Goal: Task Accomplishment & Management: Manage account settings

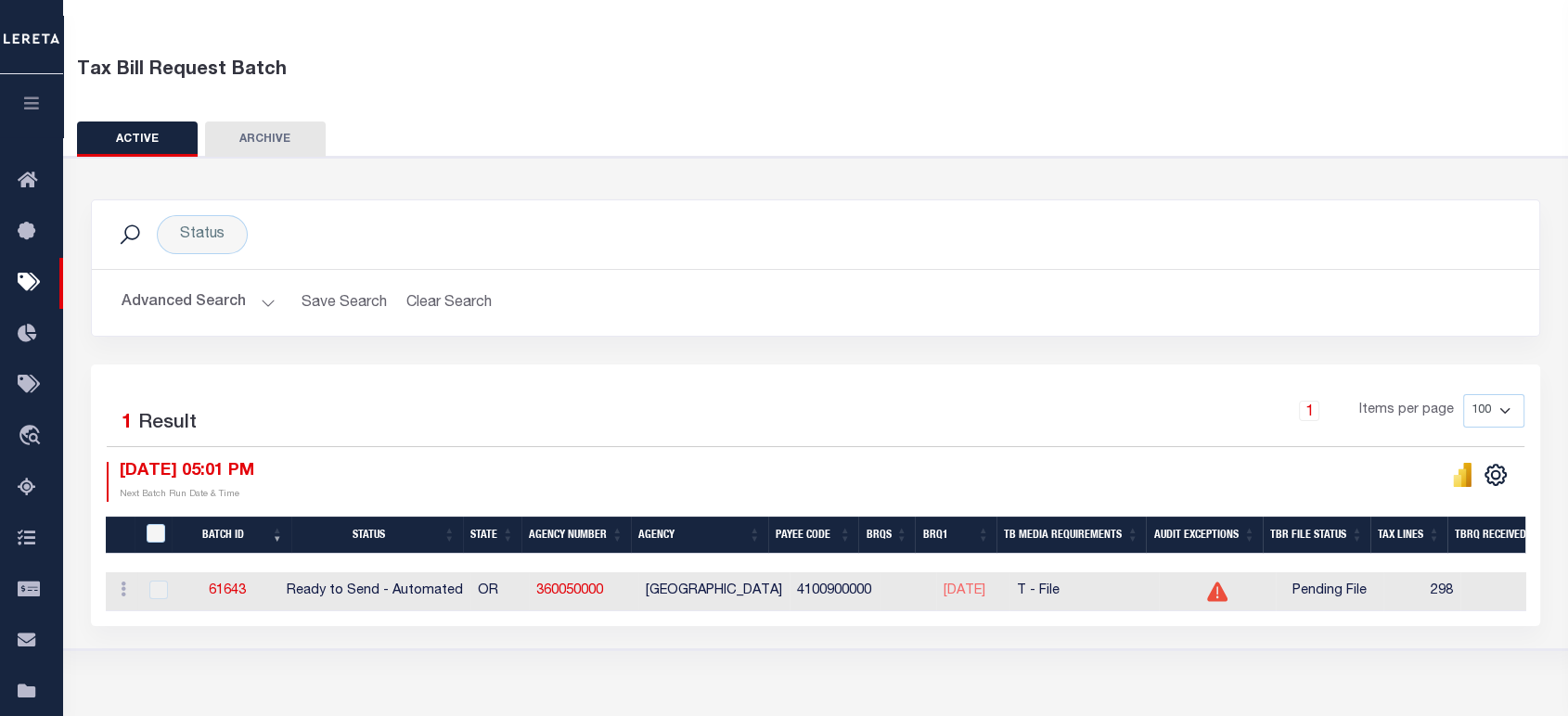
scroll to position [60, 0]
click at [206, 301] on button "Advanced Search" at bounding box center [198, 303] width 154 height 36
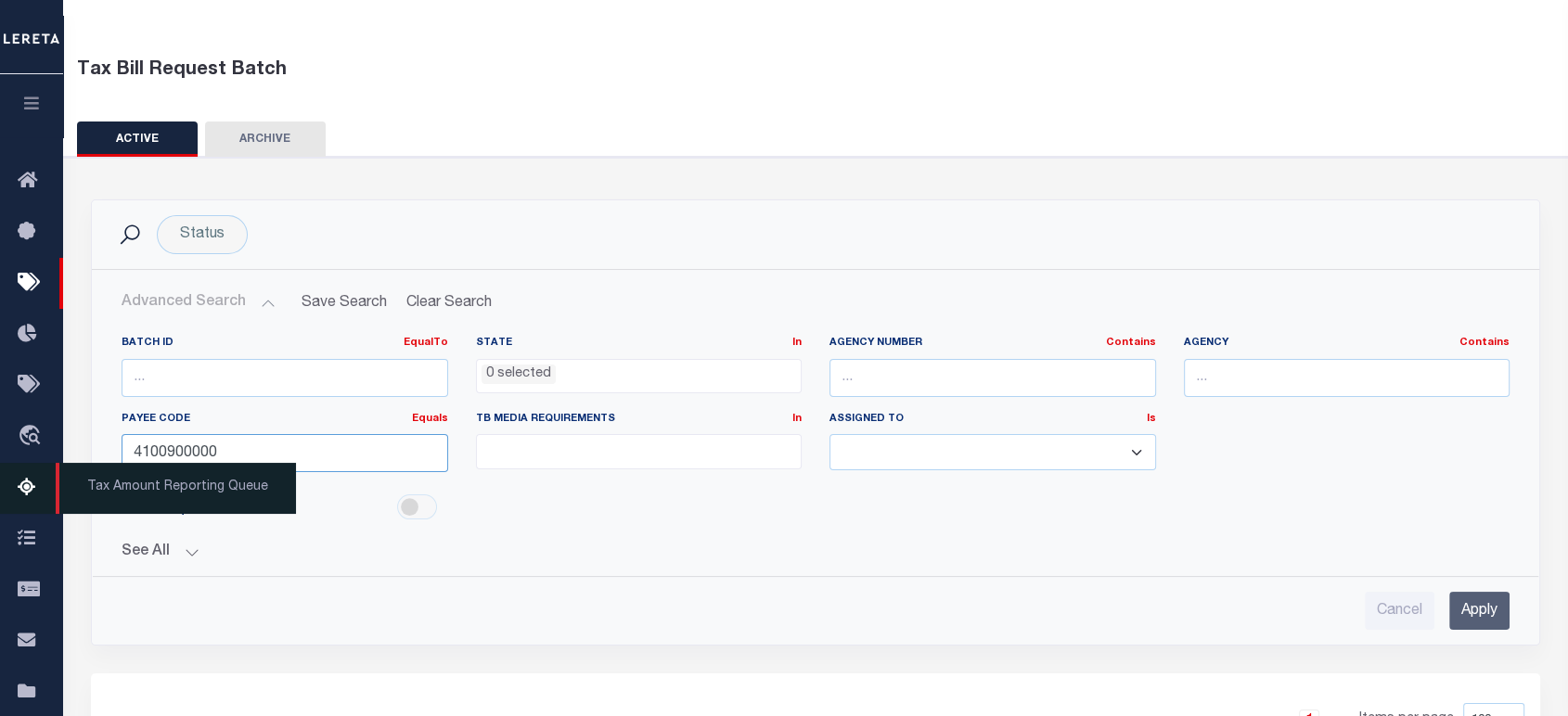
drag, startPoint x: 255, startPoint y: 448, endPoint x: 5, endPoint y: 494, distance: 254.2
click at [36, 465] on div "Home Tax Bills" at bounding box center [784, 479] width 1568 height 1077
paste input "3"
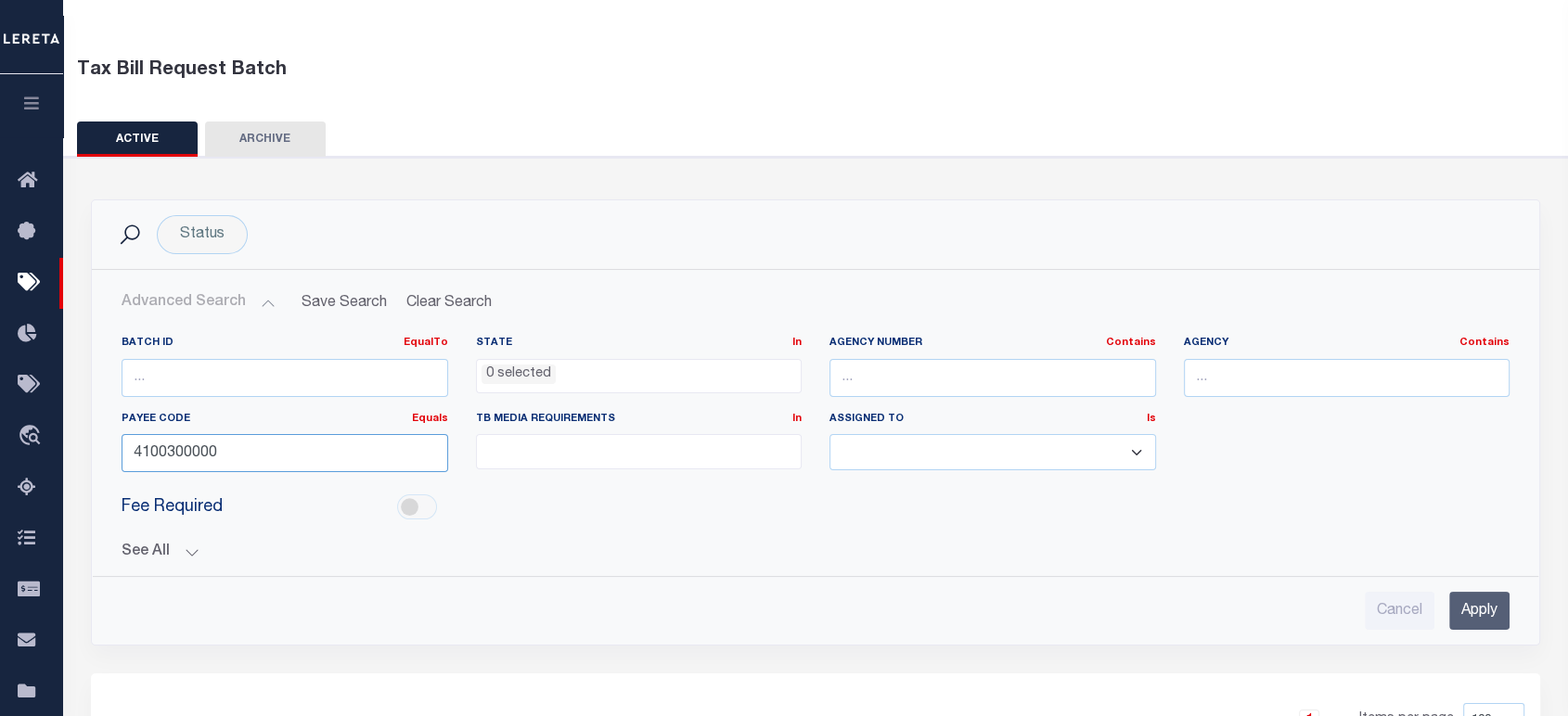
type input "4100300000"
click at [1466, 609] on input "Apply" at bounding box center [1479, 610] width 61 height 38
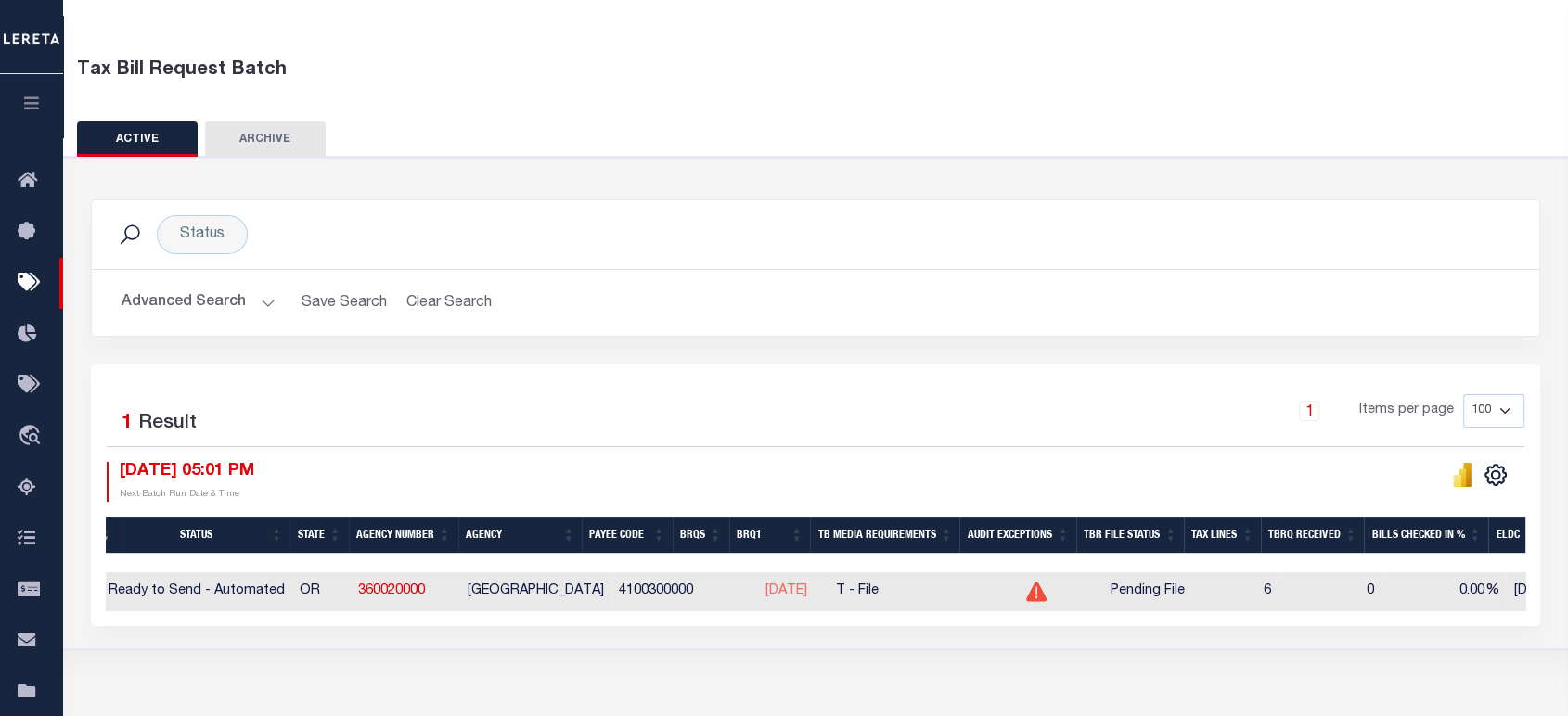
scroll to position [0, 0]
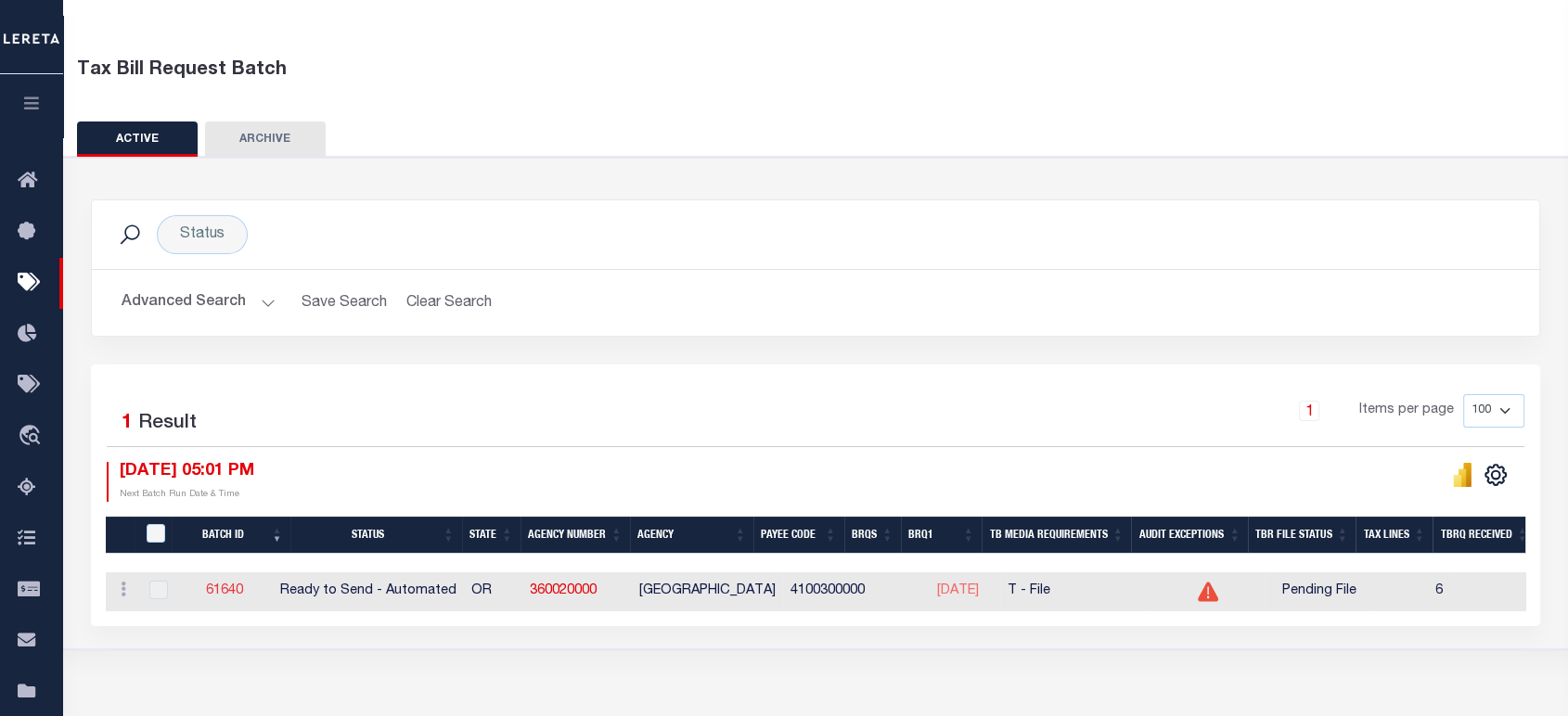
click at [228, 592] on link "61640" at bounding box center [224, 591] width 37 height 13
select select "RTA"
type input "Yes"
select select "22"
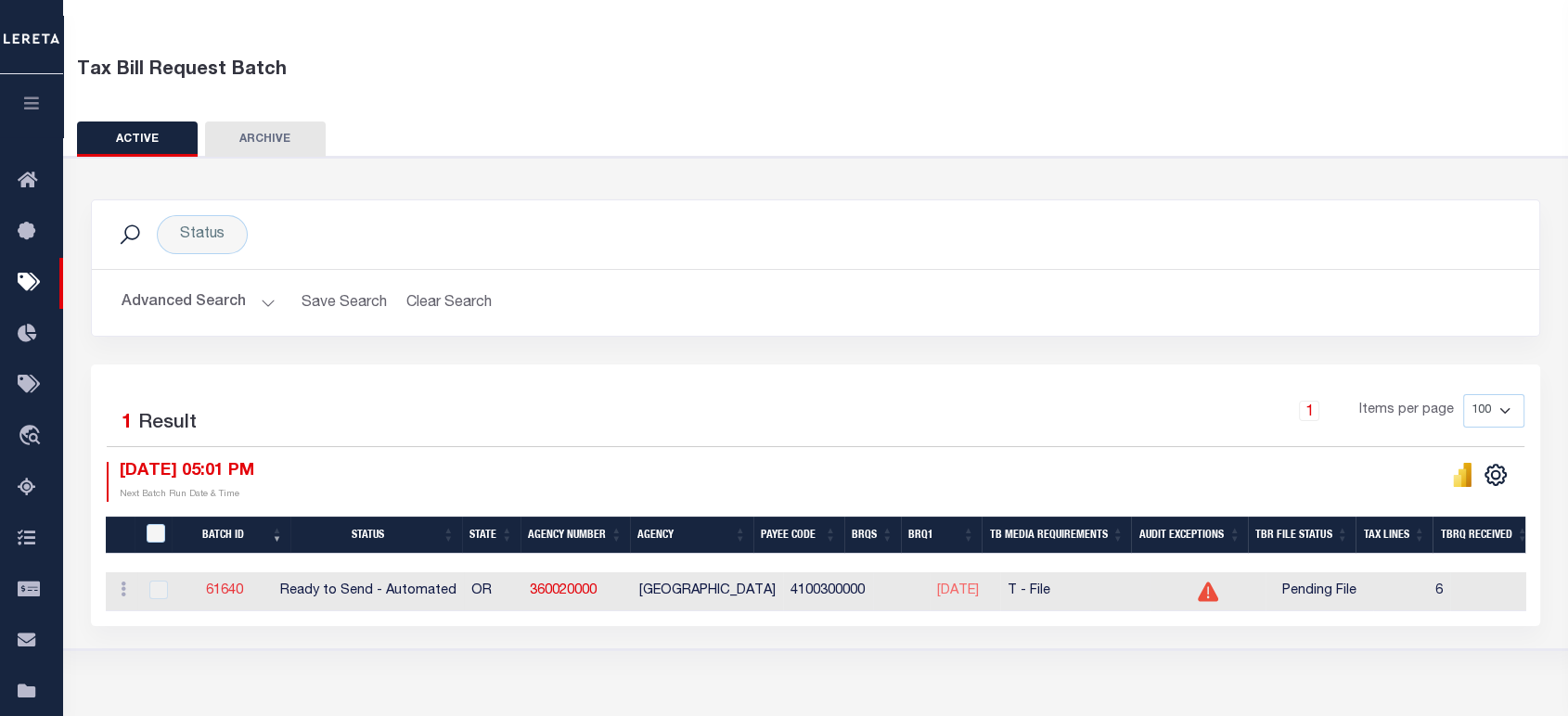
select select "1"
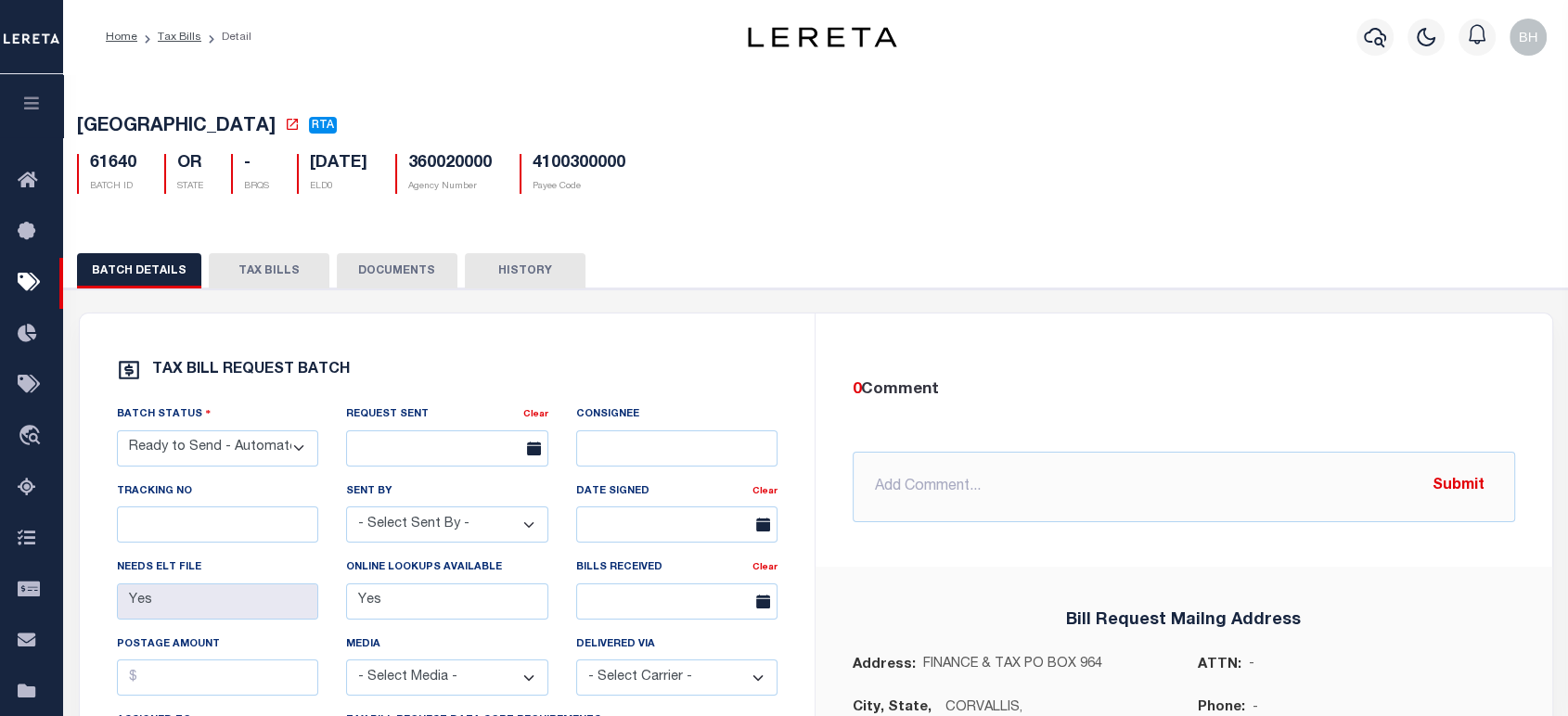
click at [262, 265] on button "TAX BILLS" at bounding box center [268, 271] width 121 height 36
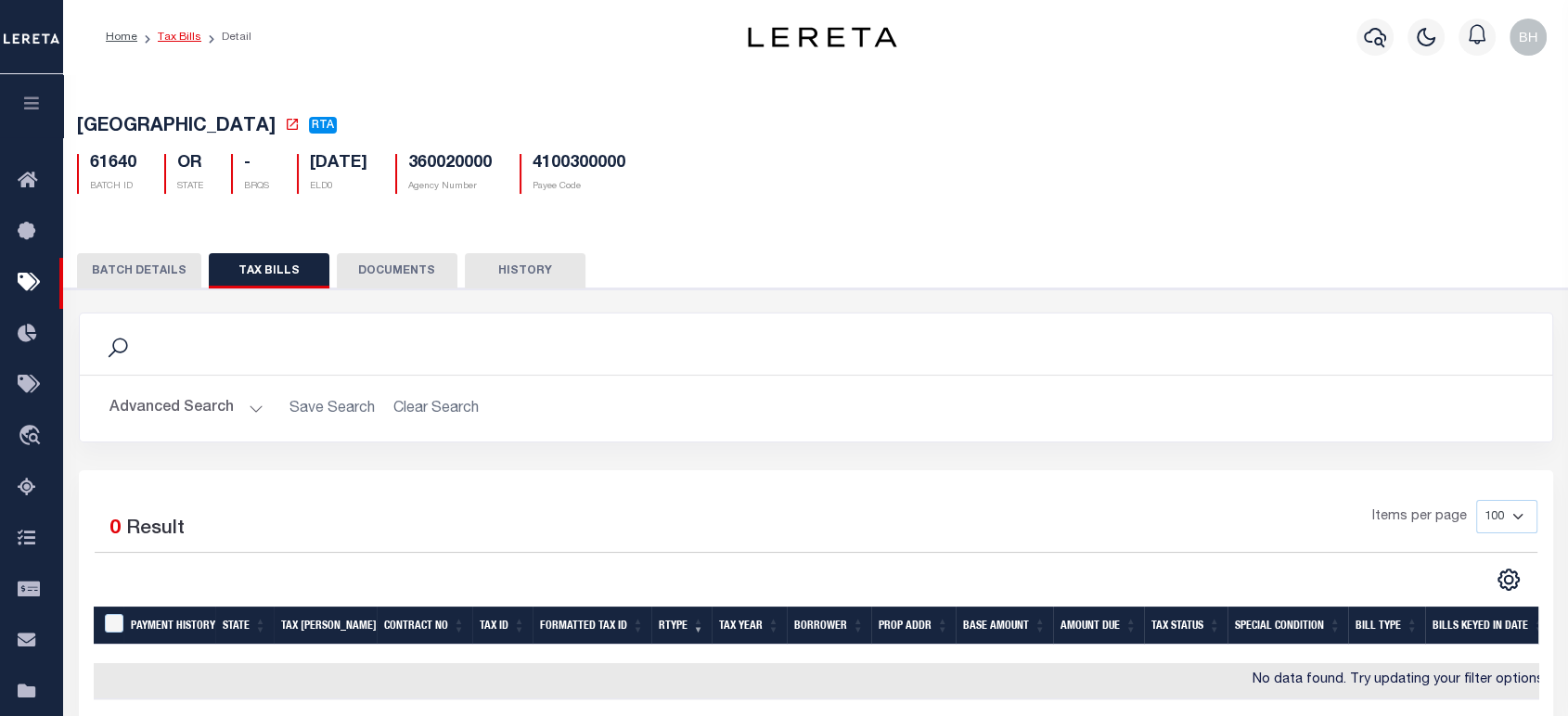
click at [172, 36] on link "Tax Bills" at bounding box center [179, 37] width 44 height 11
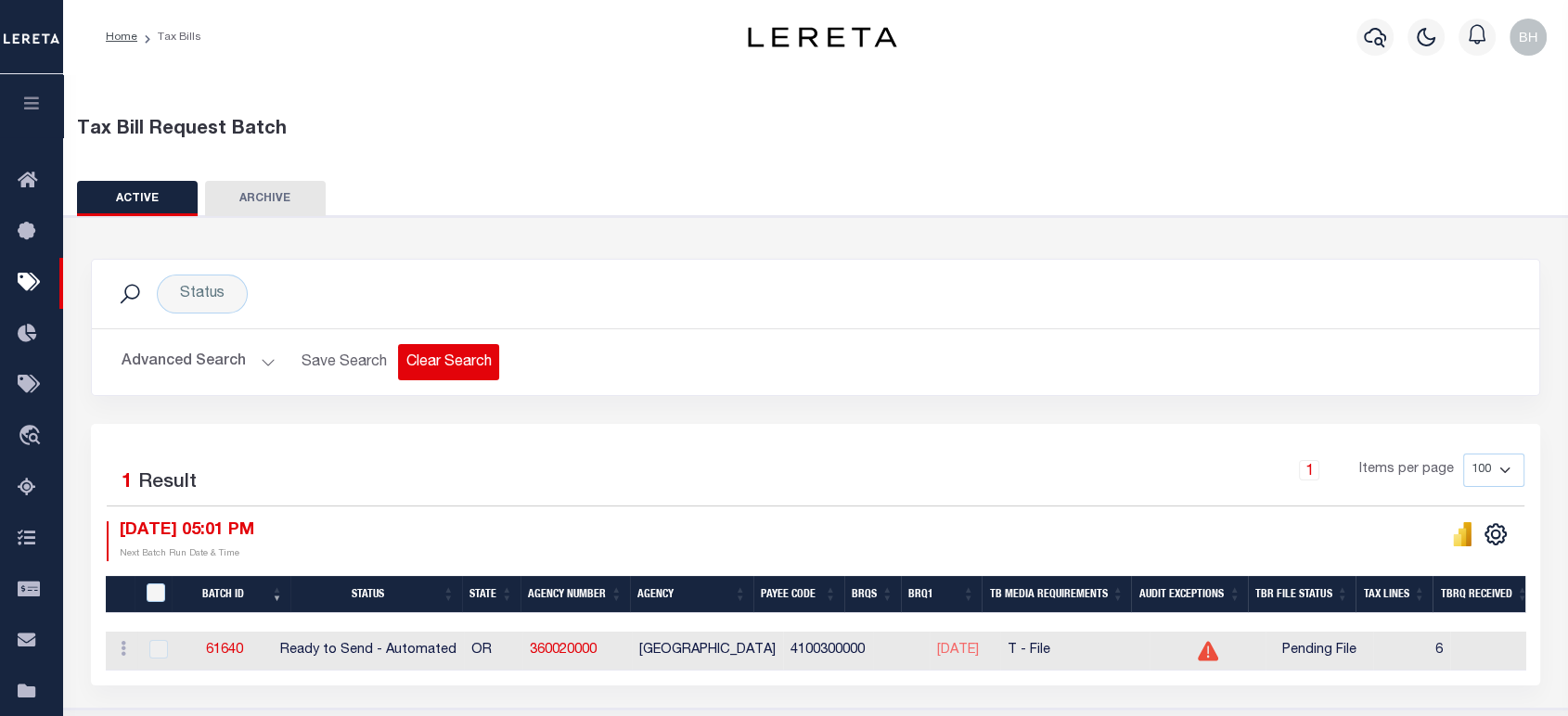
click at [402, 356] on button "Clear Search" at bounding box center [449, 362] width 101 height 36
select select
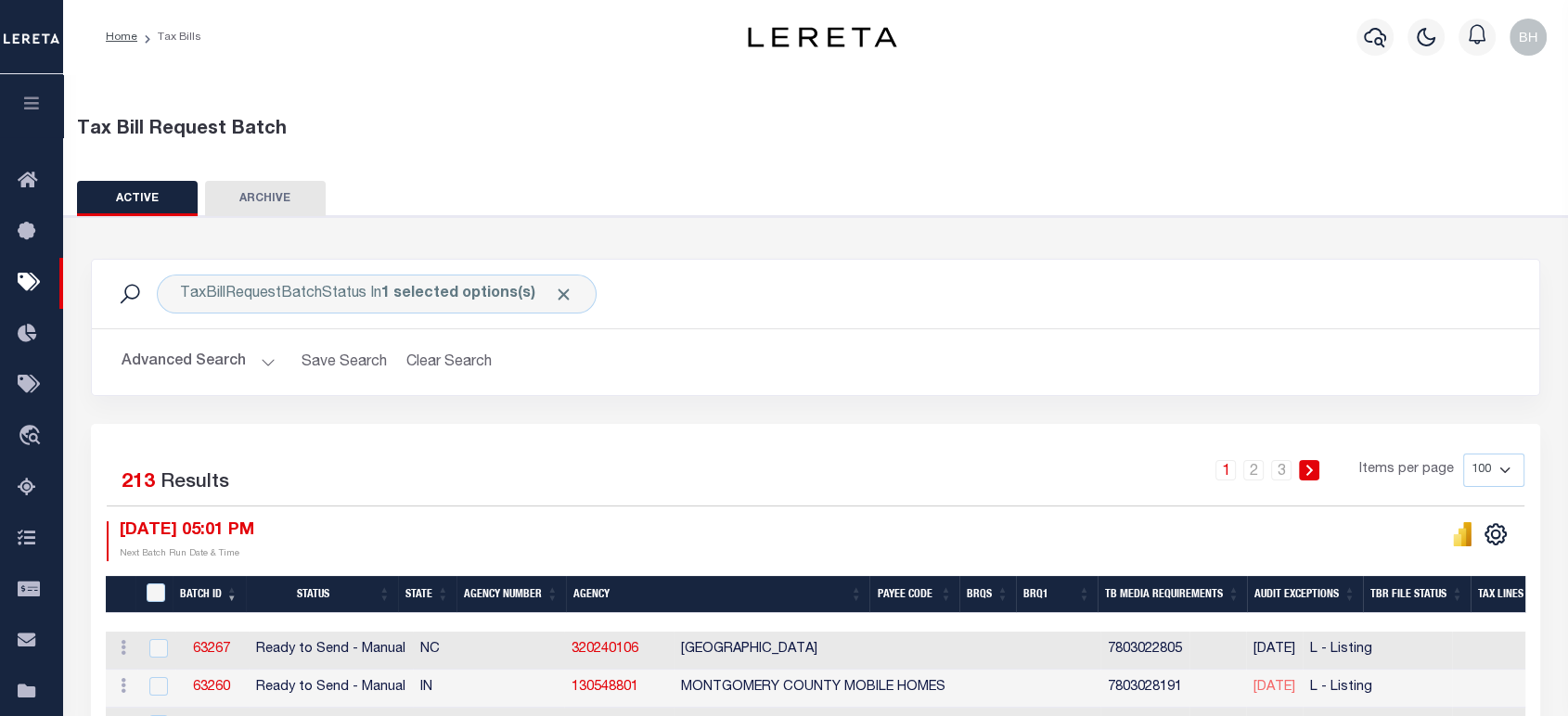
scroll to position [206, 0]
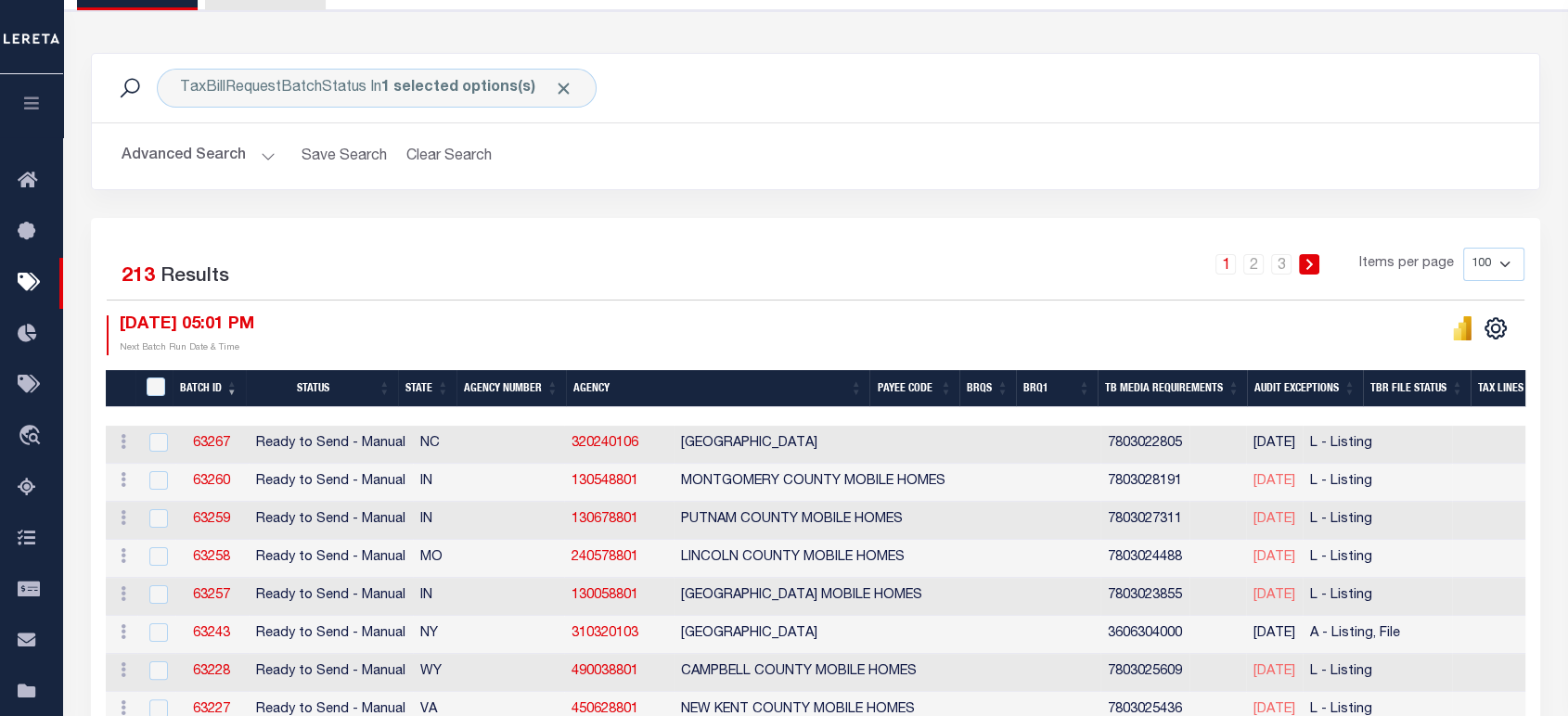
click at [167, 141] on button "Advanced Search" at bounding box center [198, 156] width 154 height 36
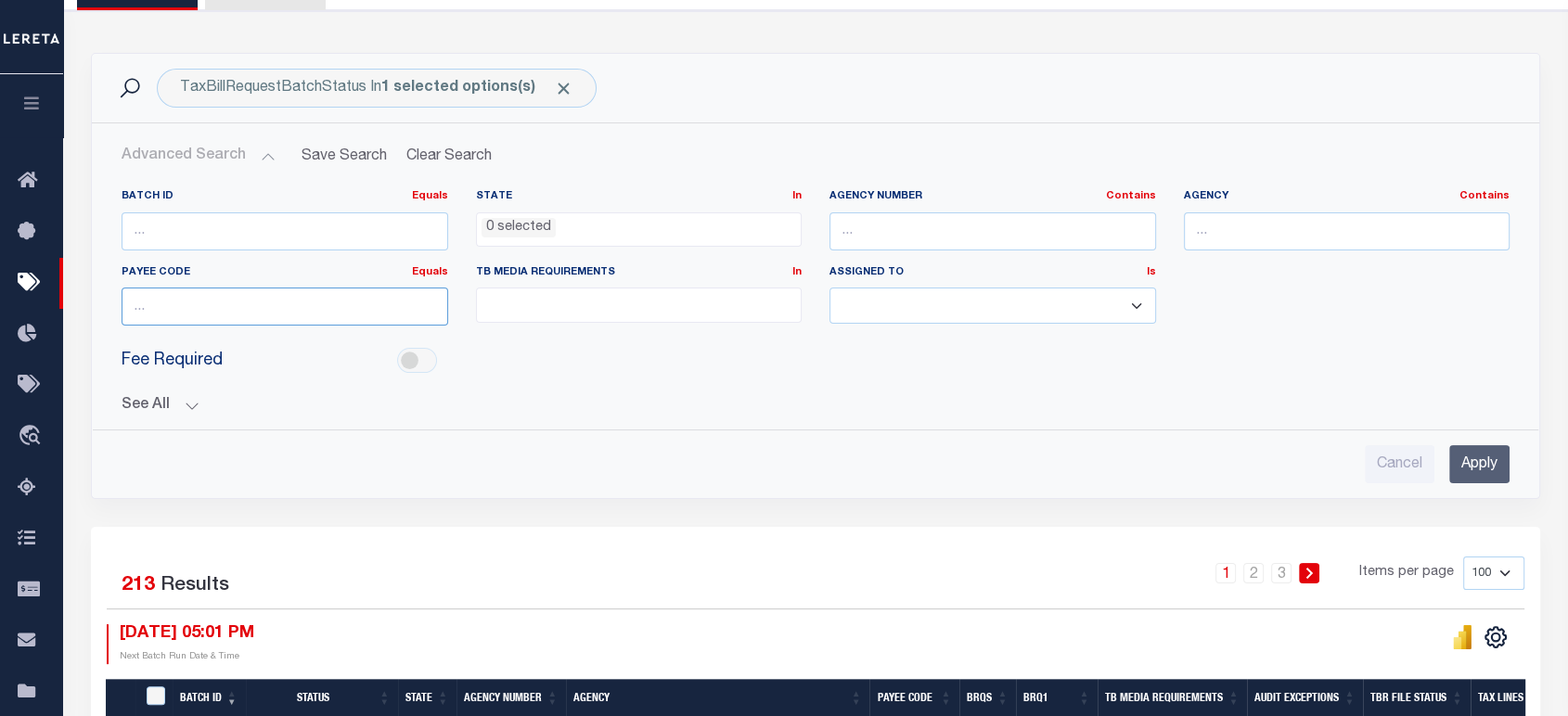
click at [212, 313] on input "number" at bounding box center [284, 307] width 326 height 38
paste input "4100300000"
type input "4100300000"
click at [1464, 456] on input "Apply" at bounding box center [1479, 464] width 61 height 38
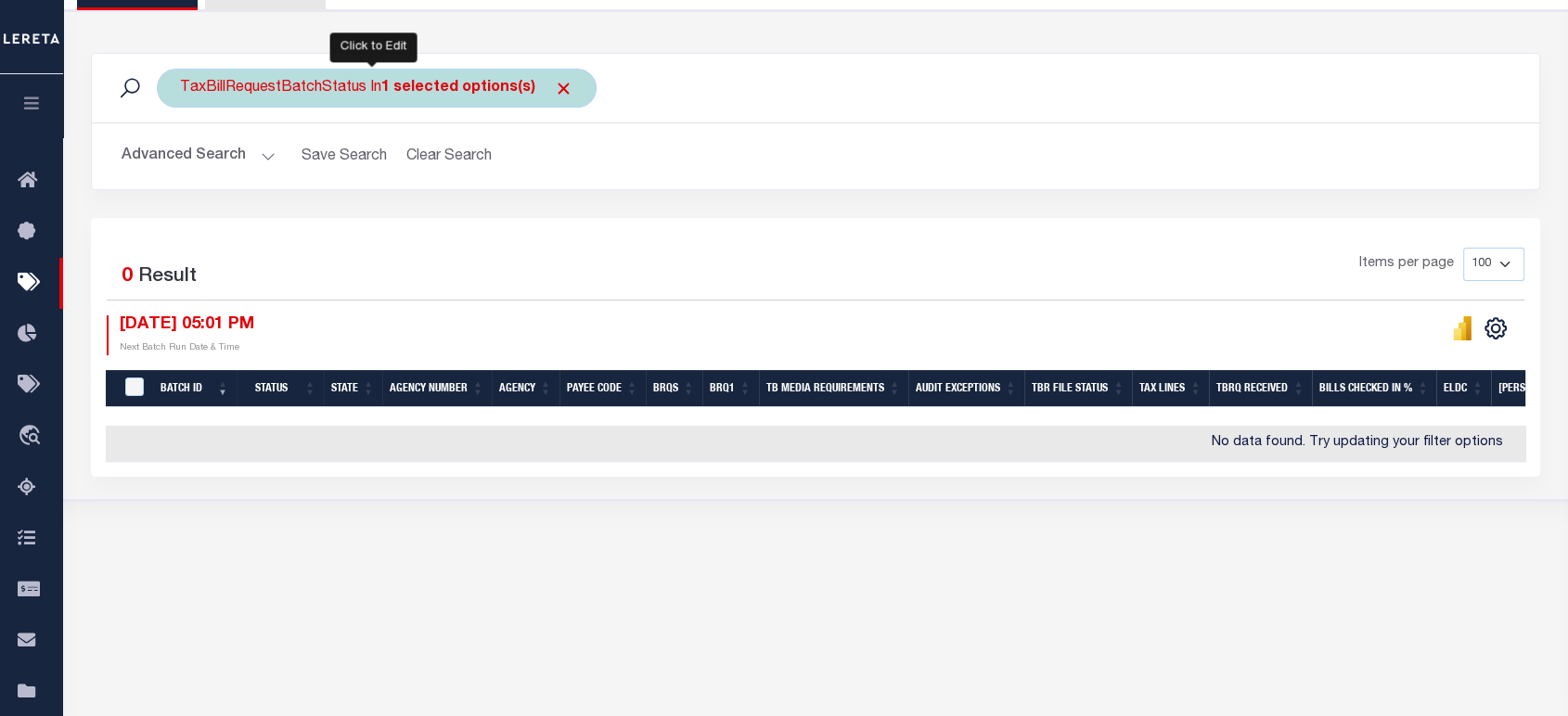
drag, startPoint x: 567, startPoint y: 79, endPoint x: 560, endPoint y: 87, distance: 10.6
click at [564, 79] on div "TaxBillRequestBatchStatus In 1 selected options(s)" at bounding box center [377, 88] width 440 height 39
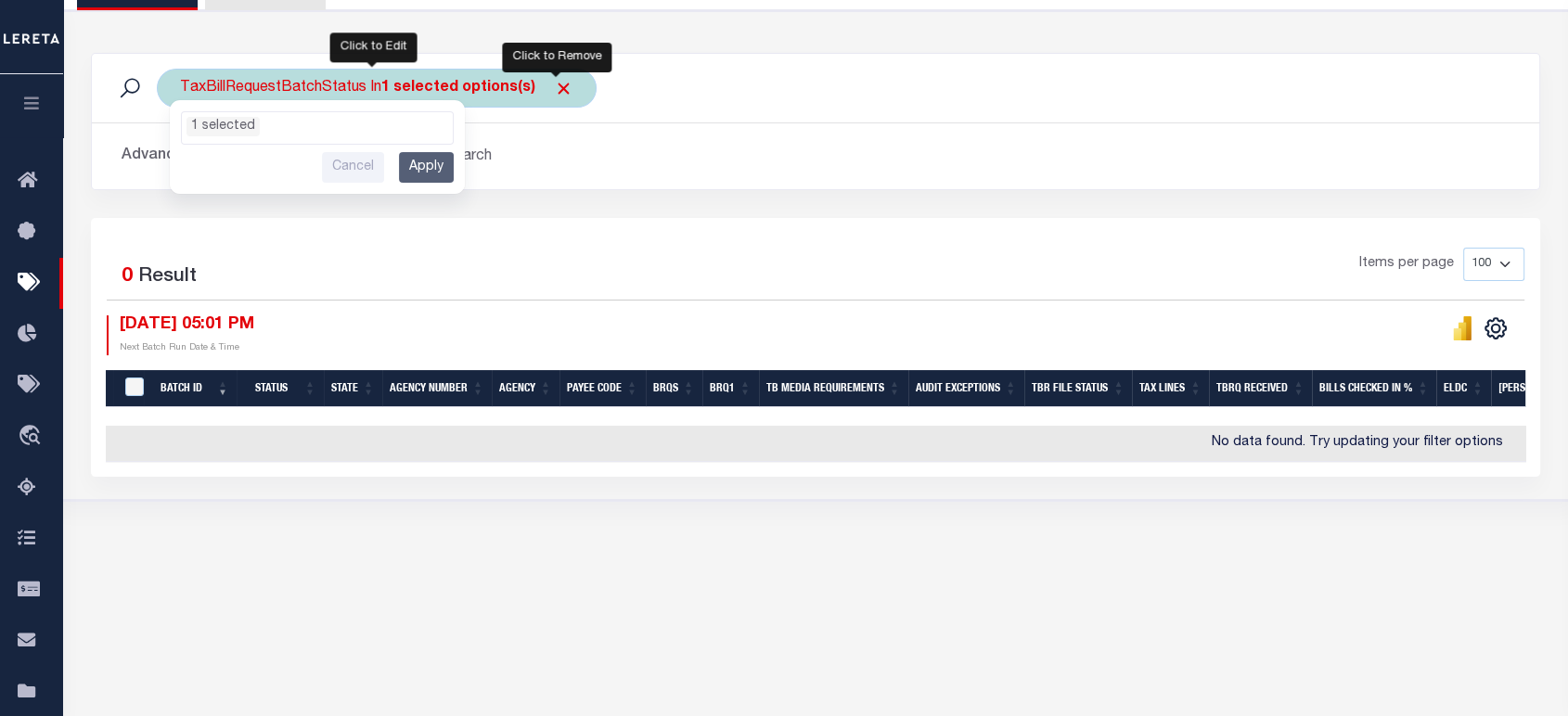
click at [556, 87] on span "Click to Remove" at bounding box center [563, 88] width 20 height 20
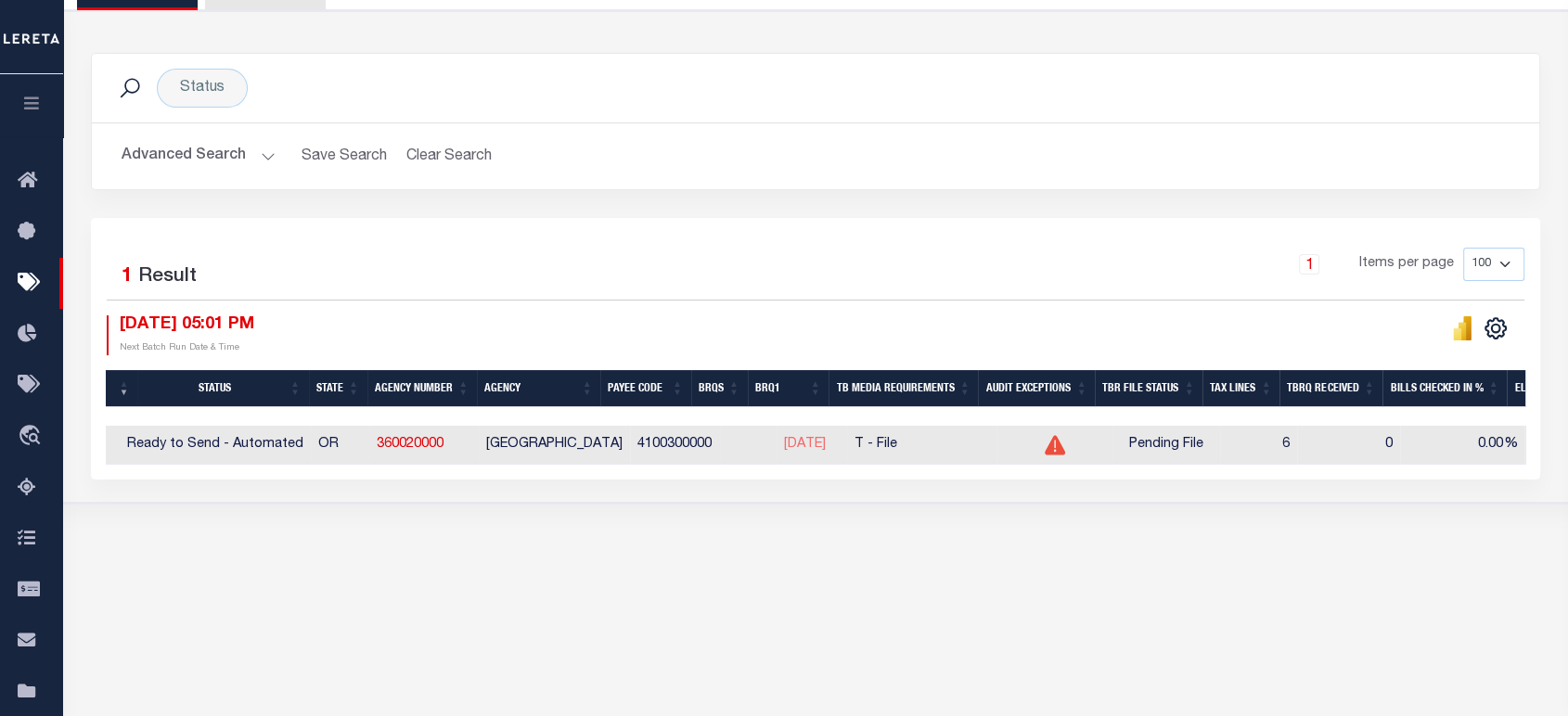
scroll to position [0, 0]
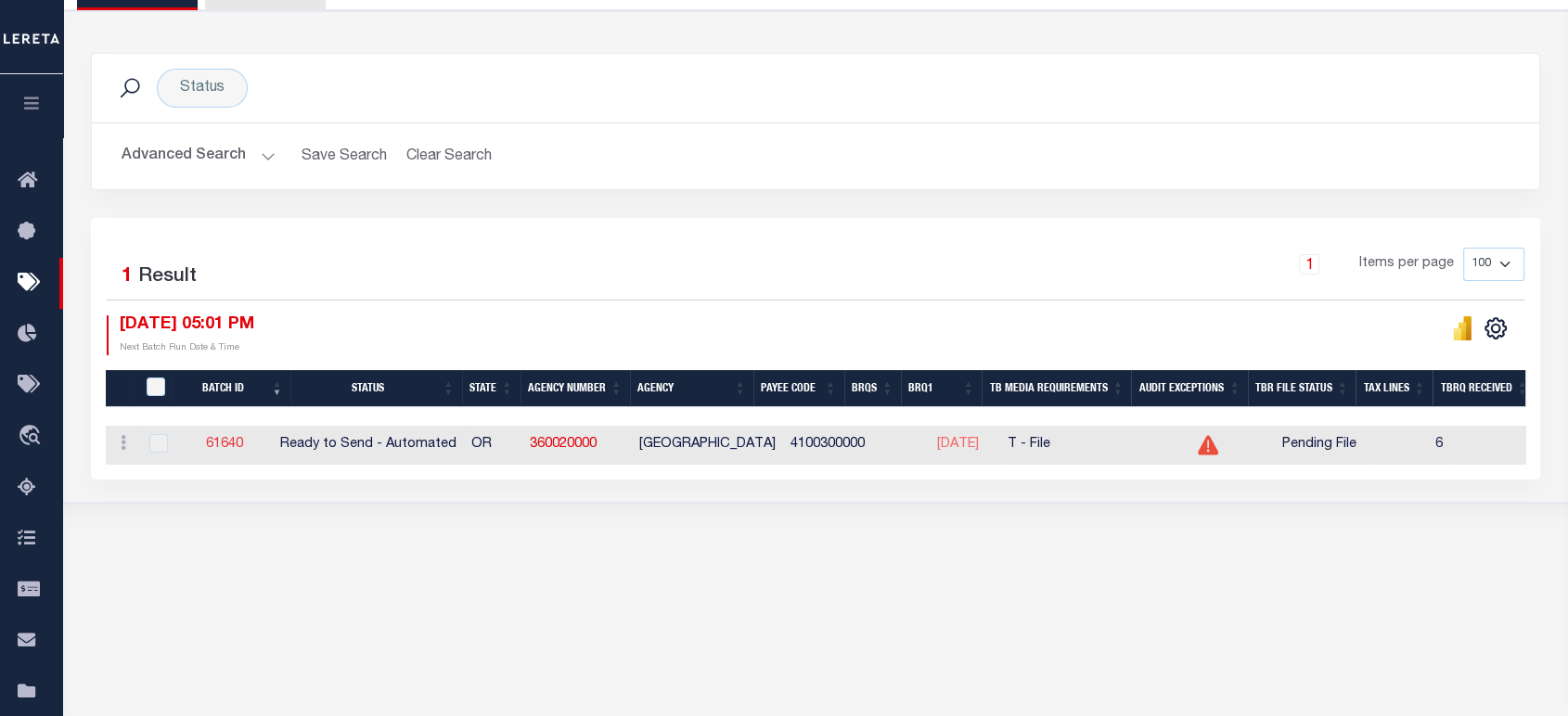
click at [225, 450] on link "61640" at bounding box center [224, 445] width 37 height 13
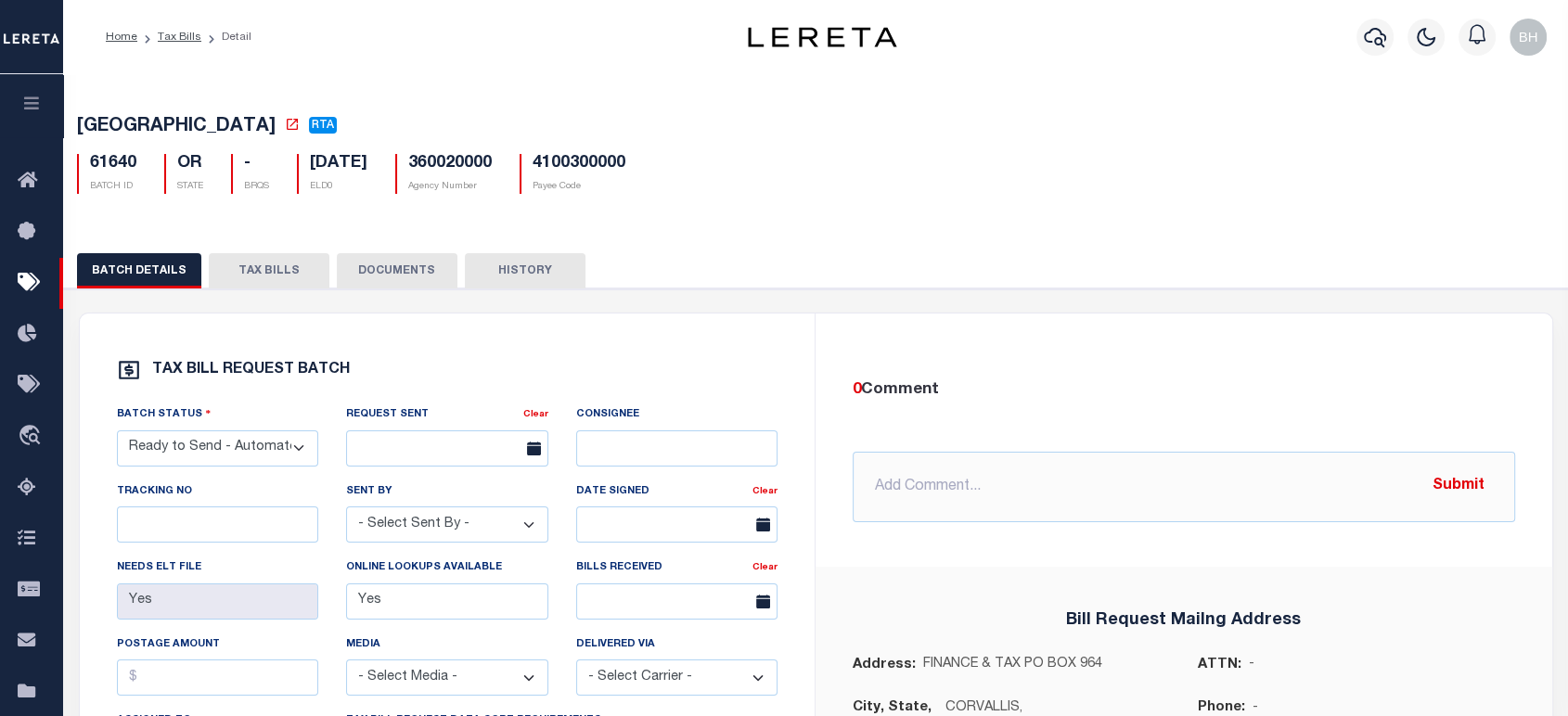
click at [249, 276] on button "TAX BILLS" at bounding box center [268, 271] width 121 height 36
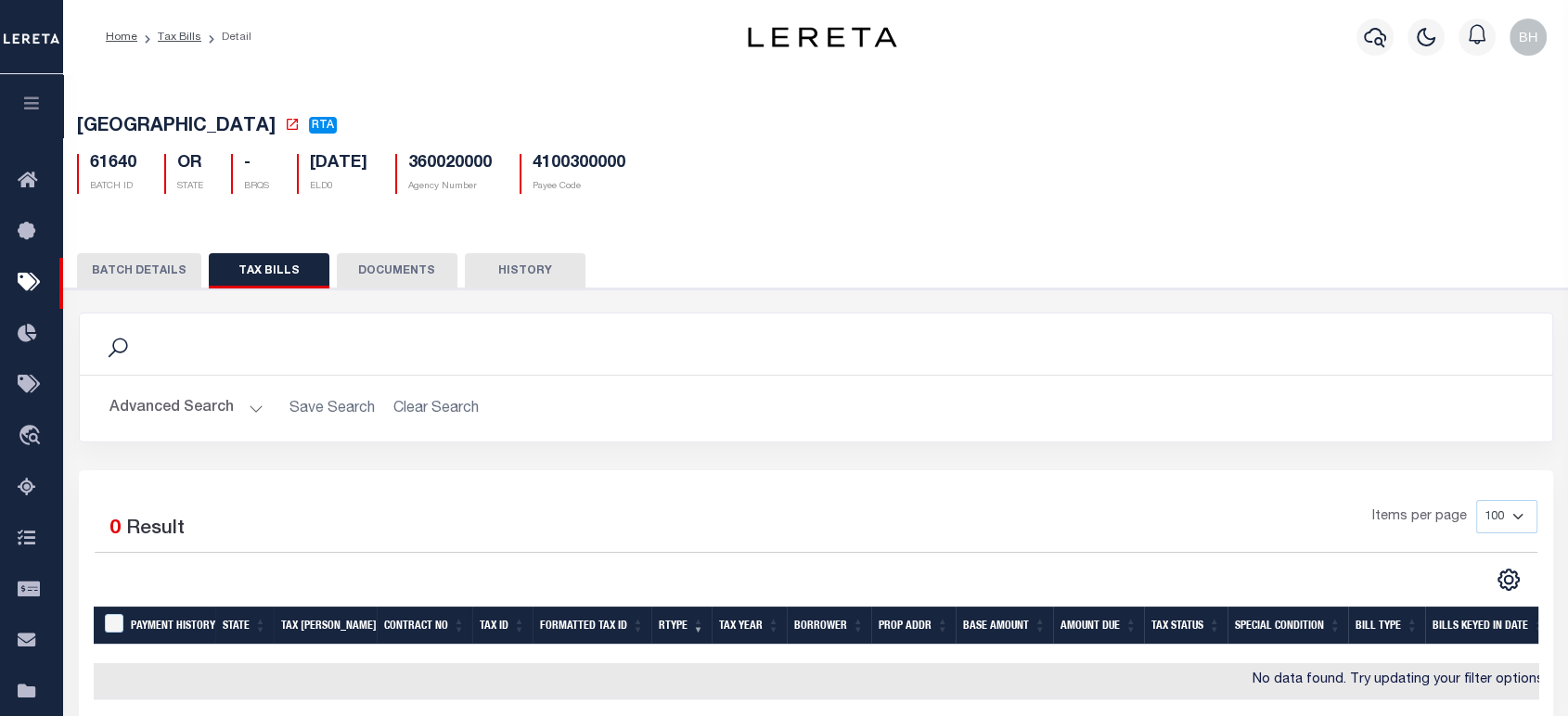
scroll to position [267, 0]
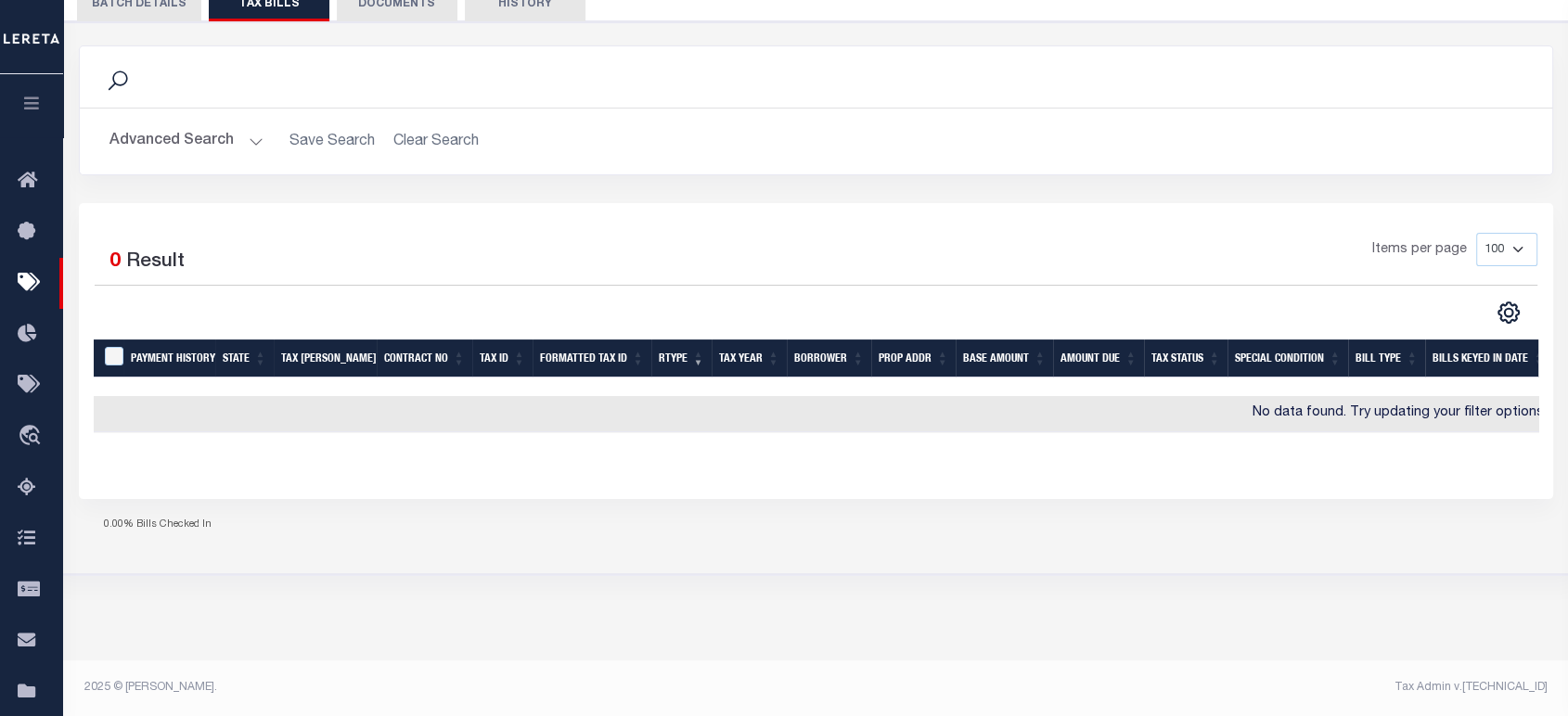
click at [420, 149] on h2 "Advanced Search Save Search Clear Search TaxBillTabTable_dynamictable_____Defau…" at bounding box center [816, 141] width 1443 height 36
click at [179, 135] on button "Advanced Search" at bounding box center [186, 141] width 154 height 36
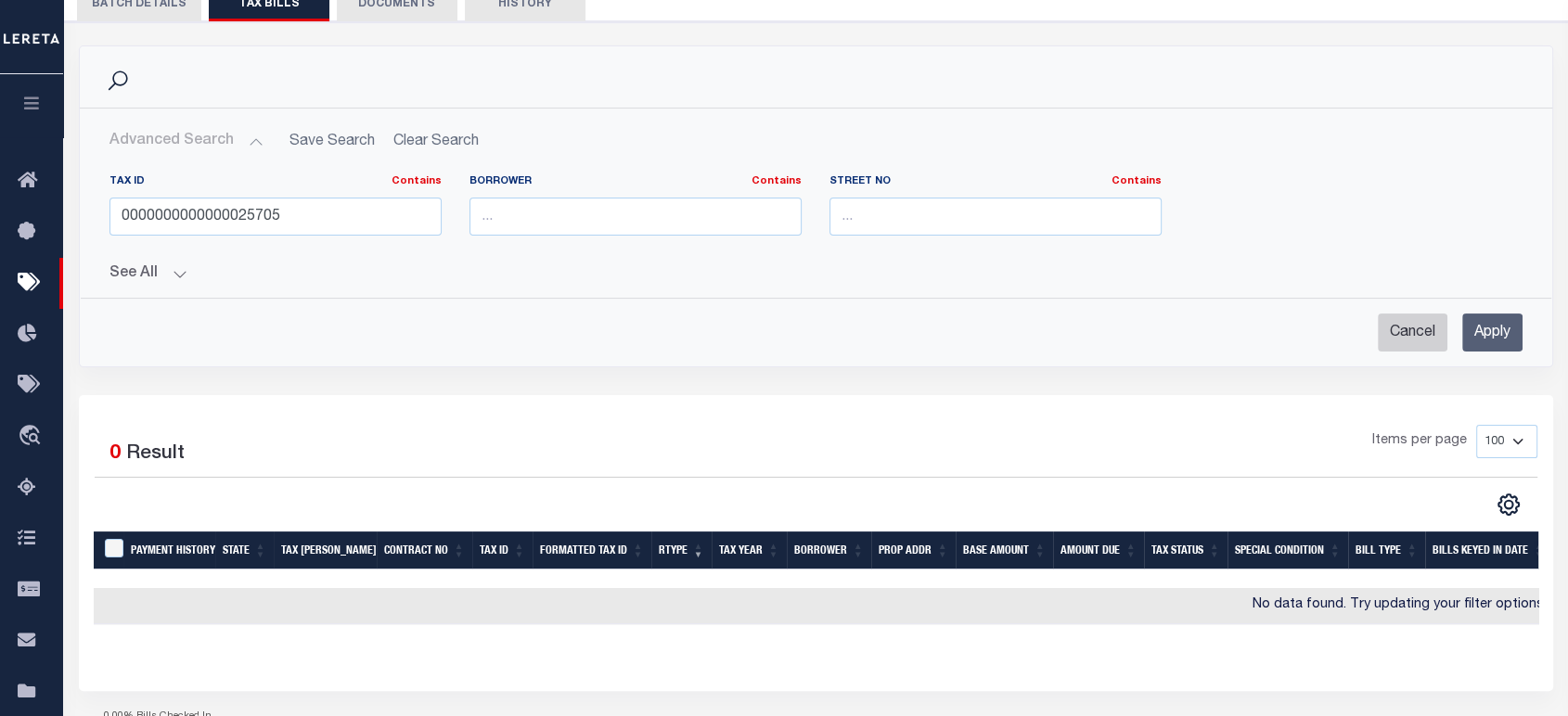
click at [1385, 331] on input "Cancel" at bounding box center [1412, 333] width 69 height 38
checkbox input "true"
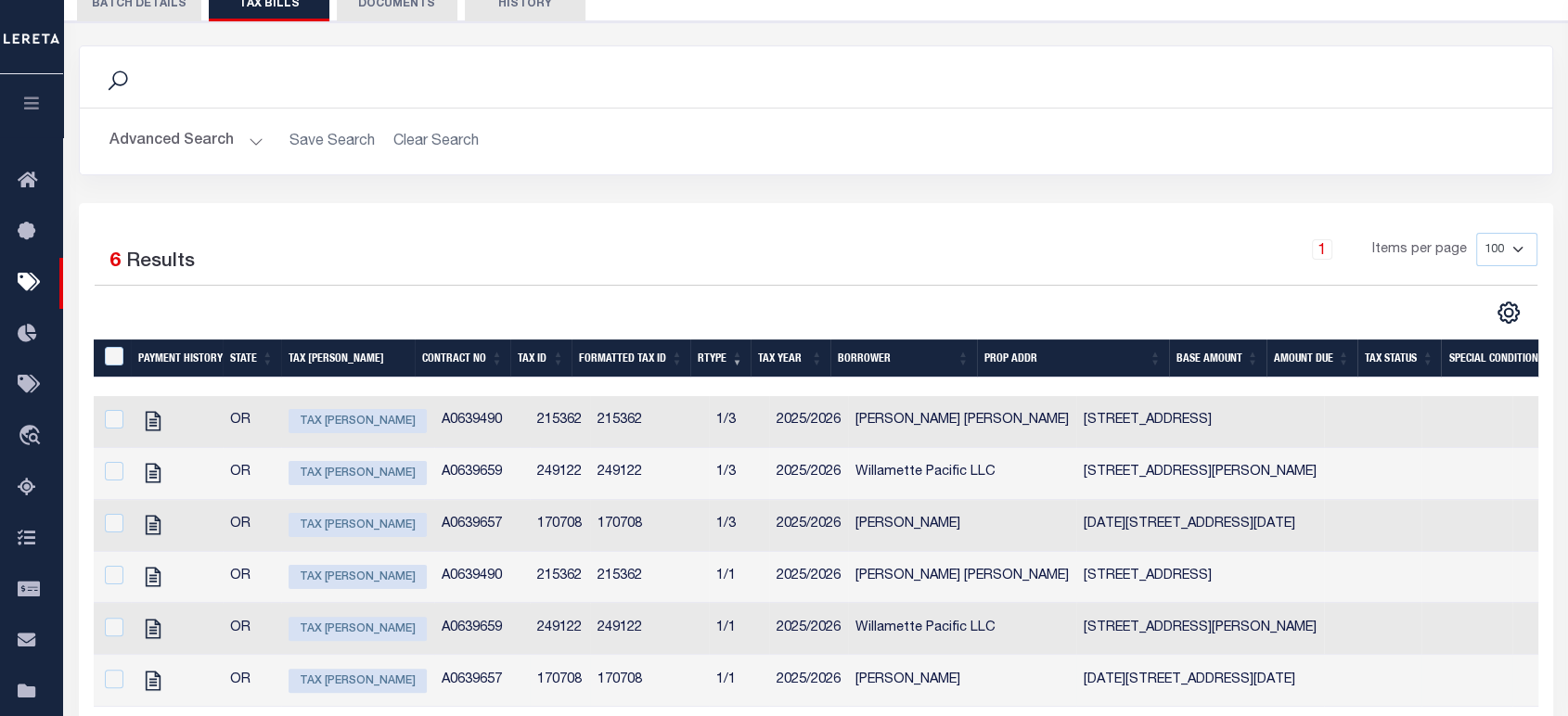
scroll to position [472, 0]
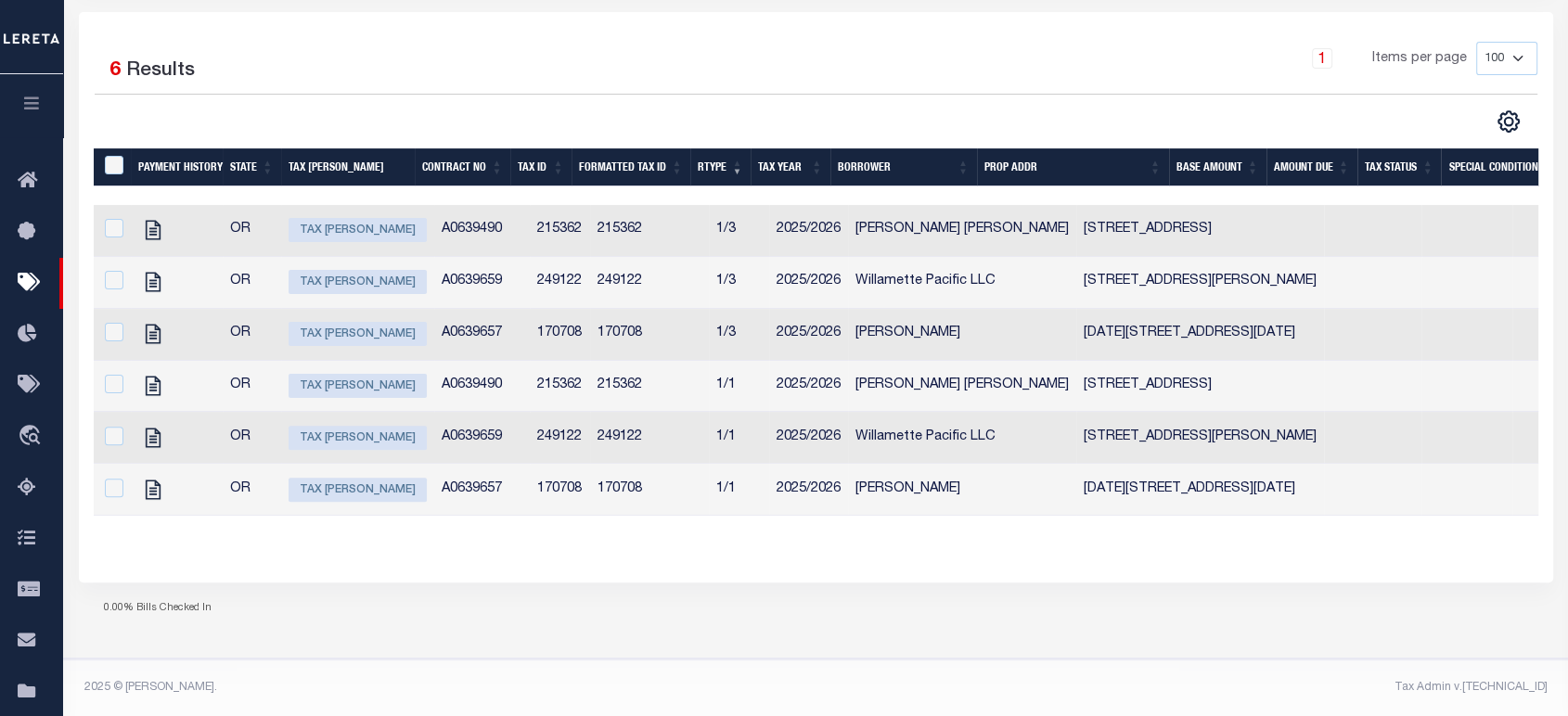
click at [531, 161] on th "Tax Id" at bounding box center [541, 167] width 62 height 38
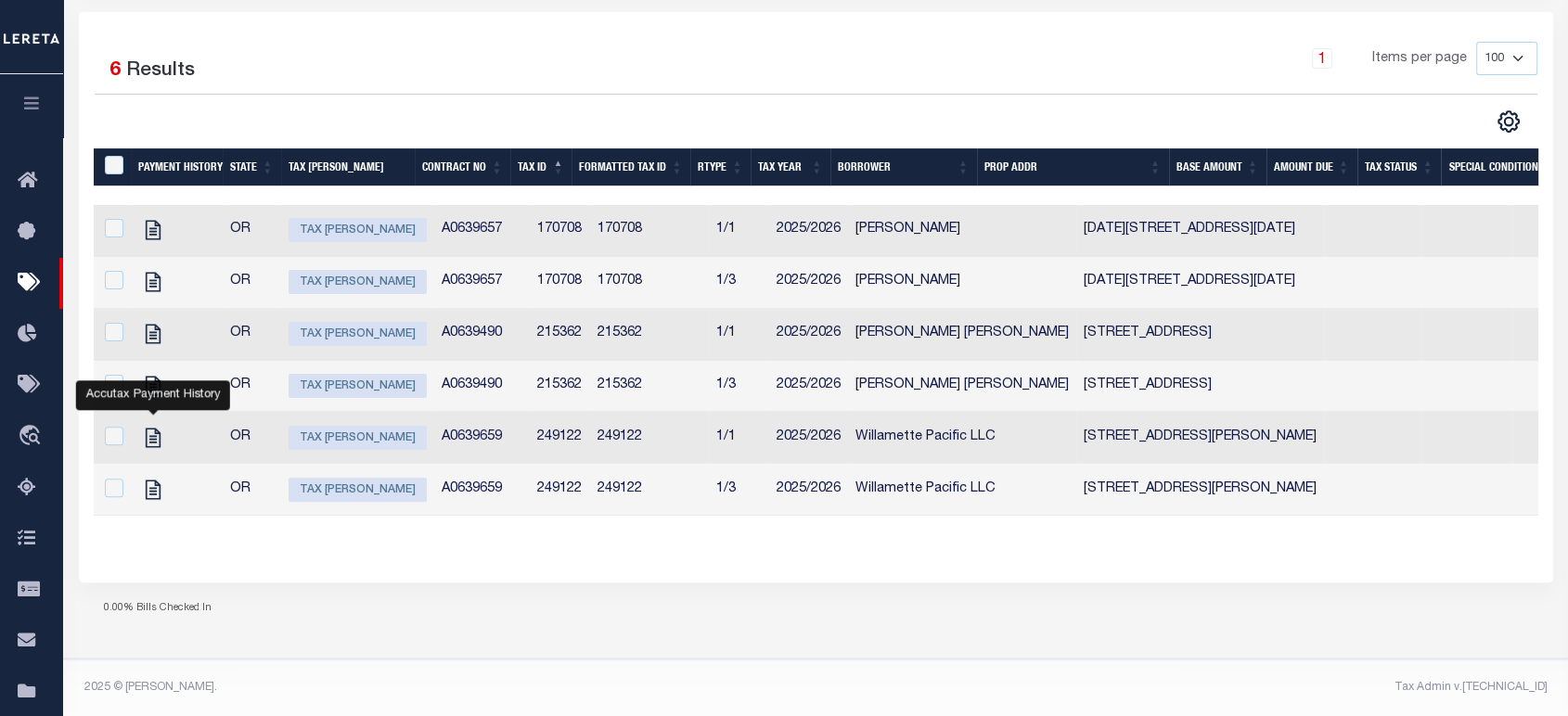
click at [505, 593] on div "0.00% Bills Checked In" at bounding box center [815, 609] width 1474 height 53
drag, startPoint x: 222, startPoint y: 579, endPoint x: 175, endPoint y: 446, distance: 141.1
click at [212, 552] on div "Selected 6 Results 1 Items per page 100 200 500 1000" at bounding box center [815, 297] width 1474 height 570
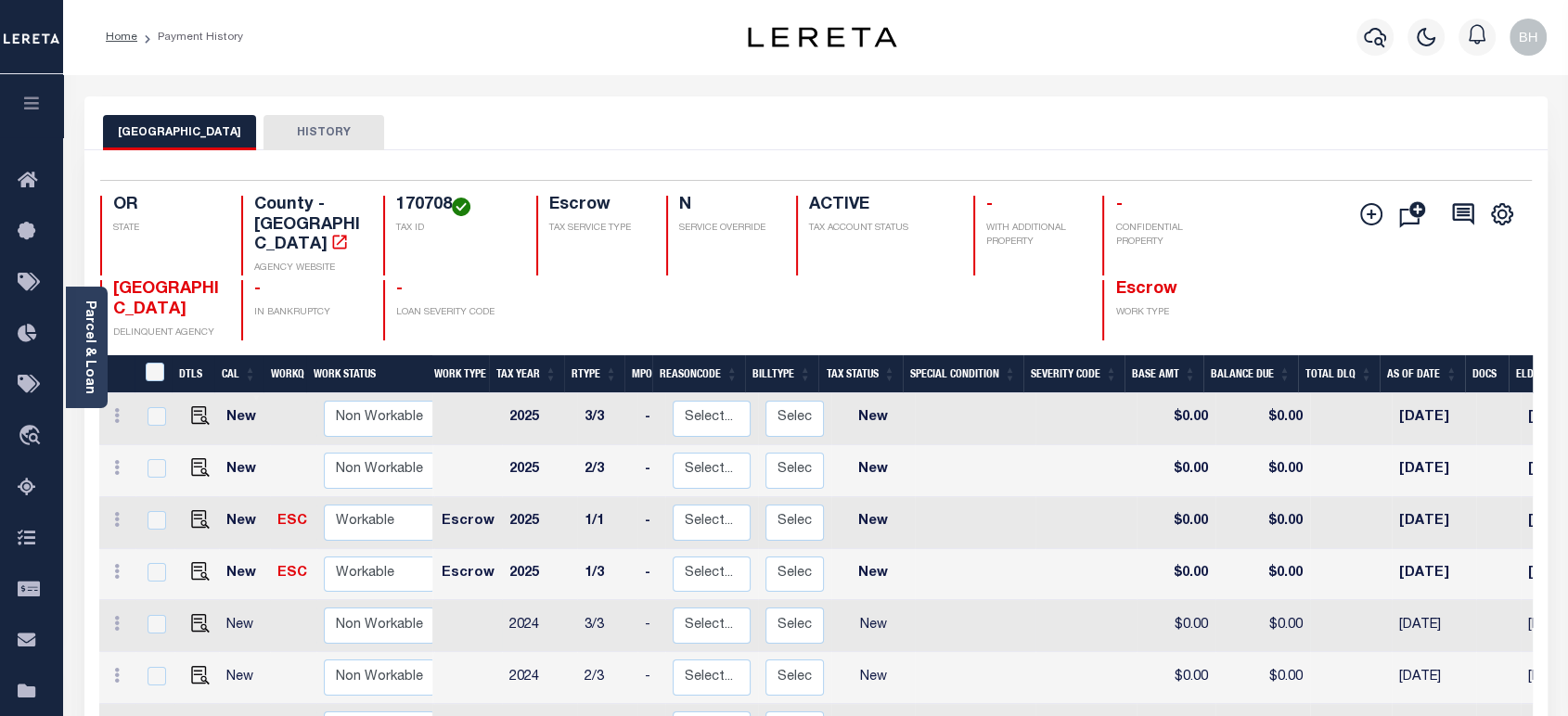
scroll to position [103, 0]
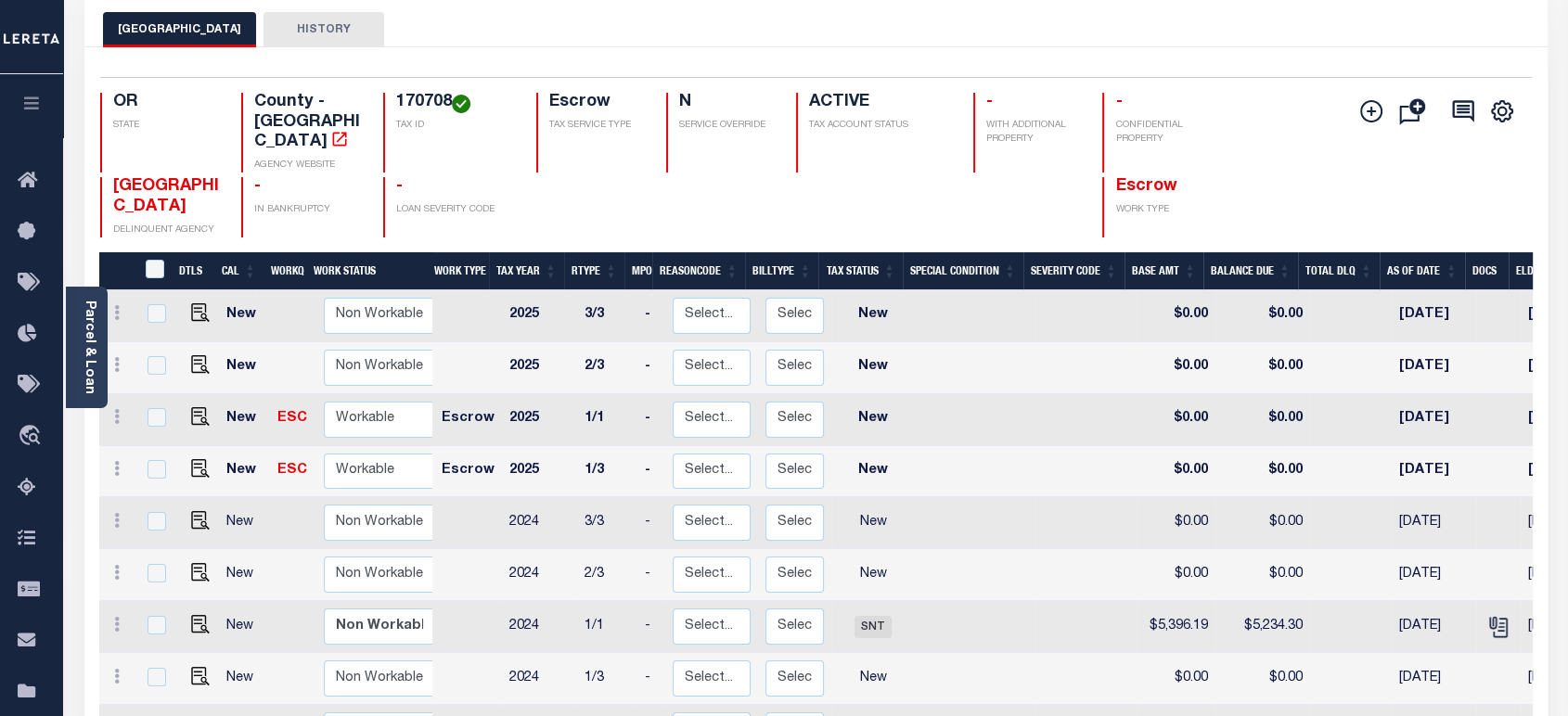
click at [931, 400] on td at bounding box center [975, 421] width 121 height 52
checkbox input "true"
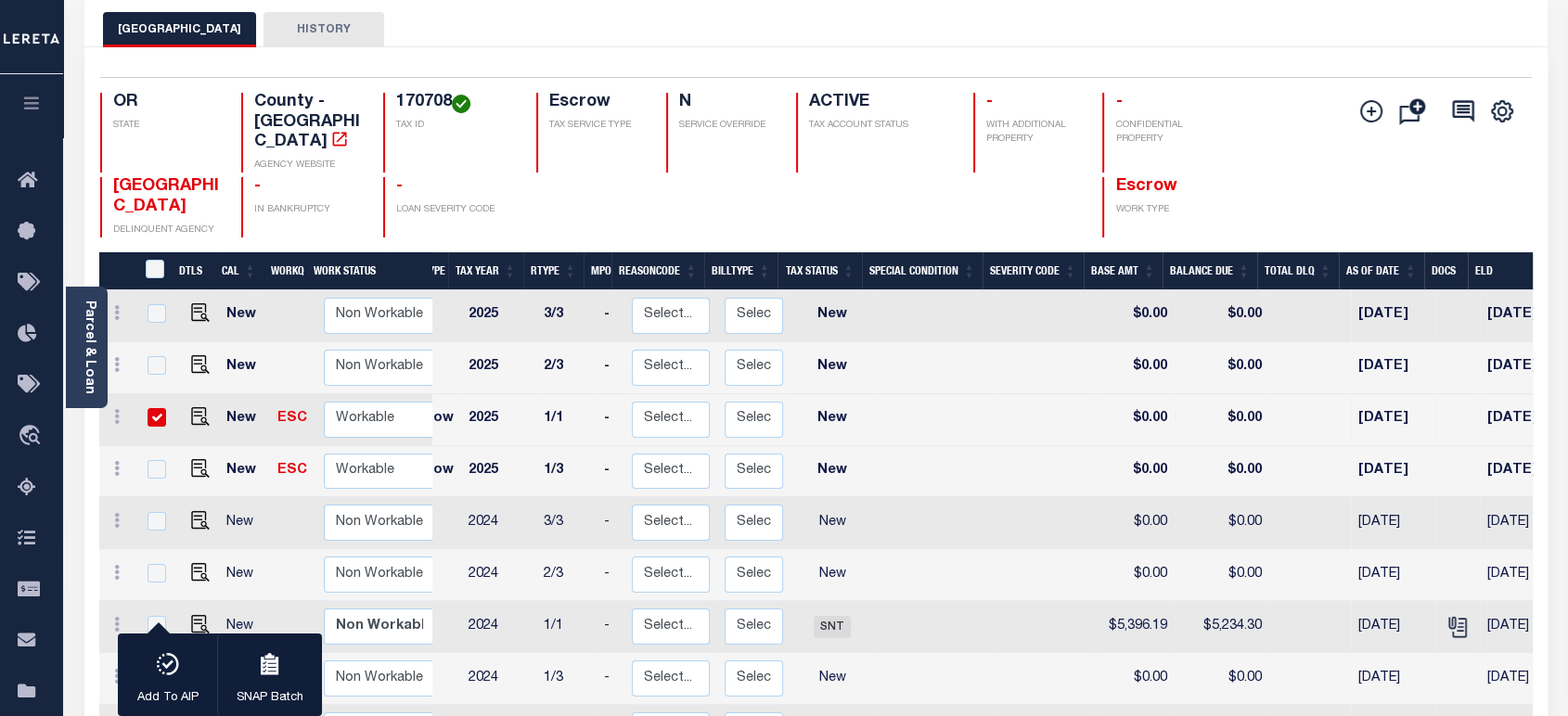
scroll to position [0, 0]
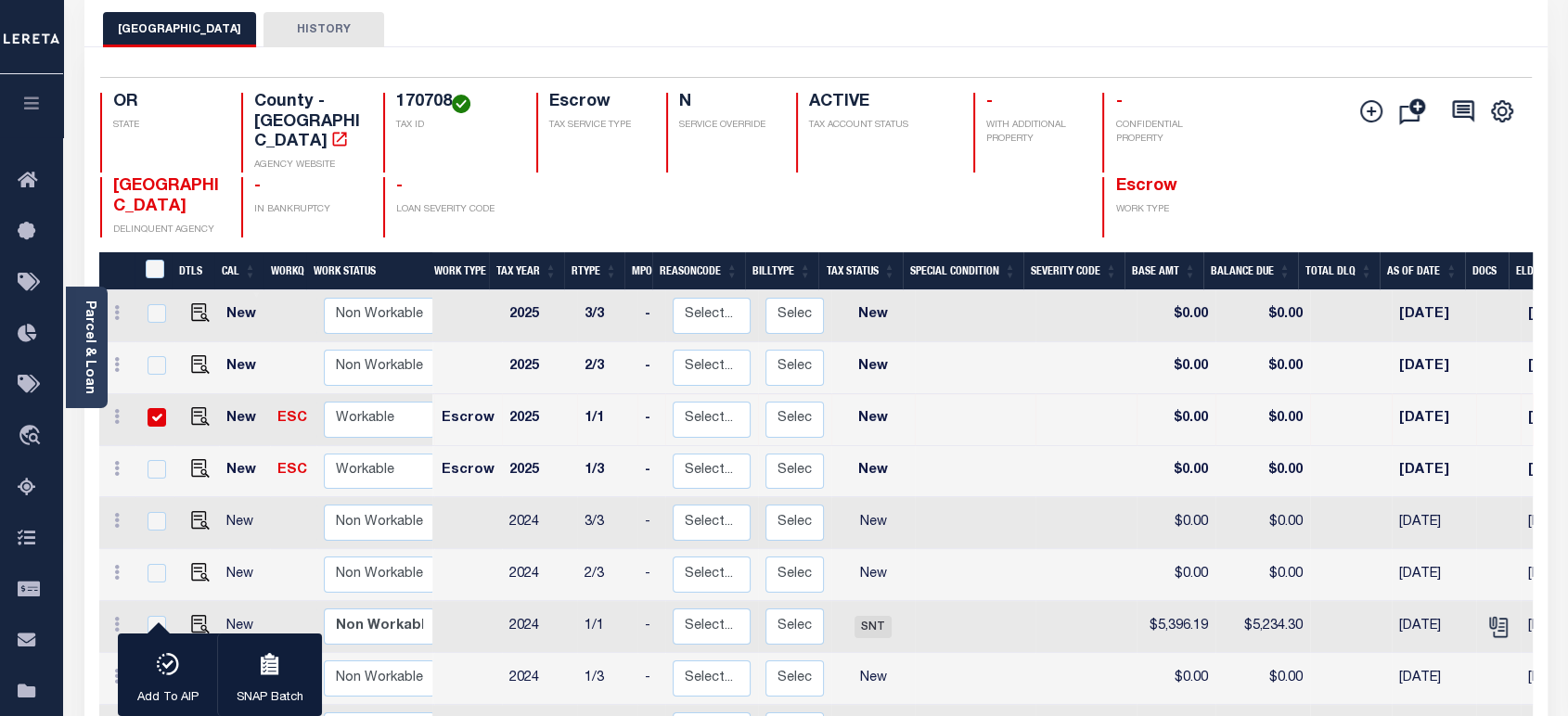
click at [150, 408] on input "checkbox" at bounding box center [157, 418] width 19 height 19
checkbox input "false"
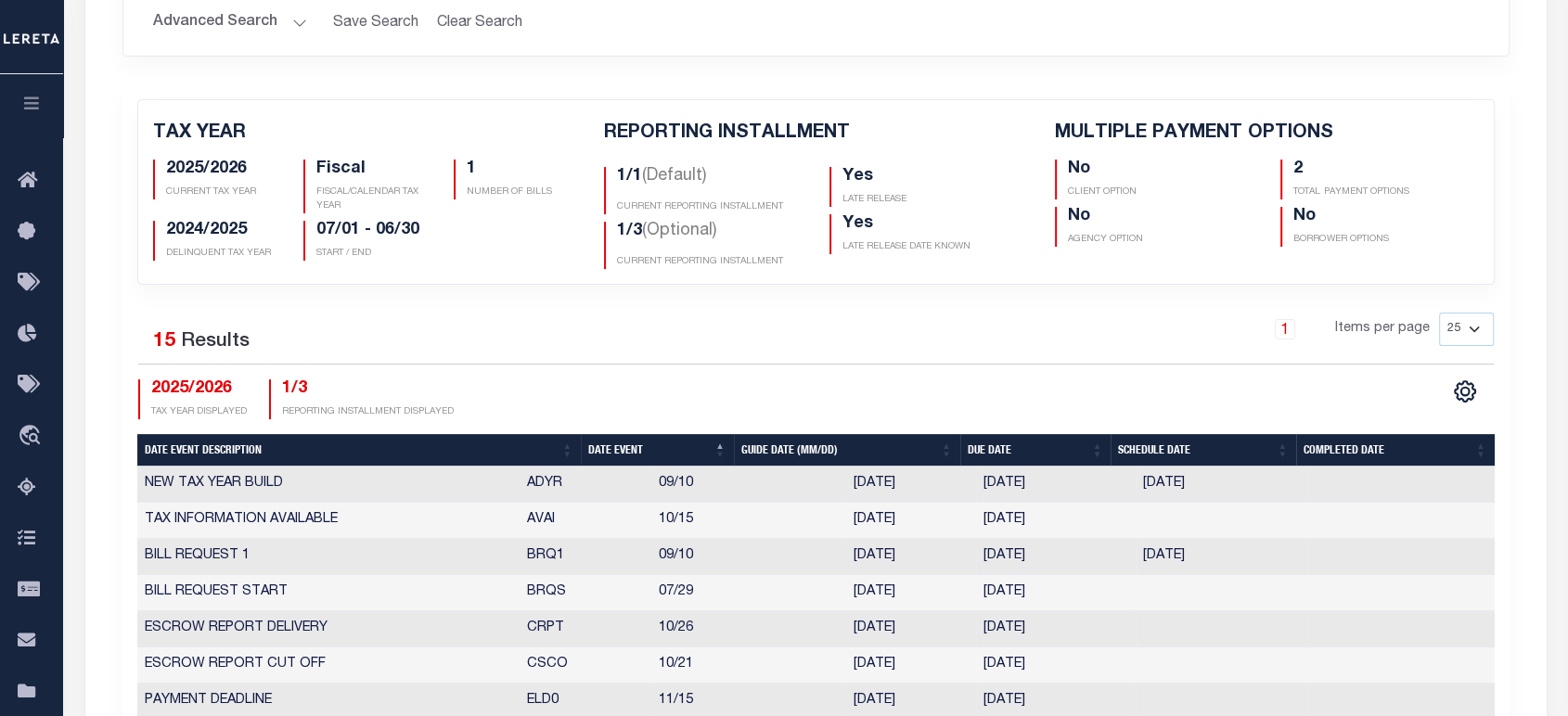
scroll to position [412, 0]
